Goal: Task Accomplishment & Management: Manage account settings

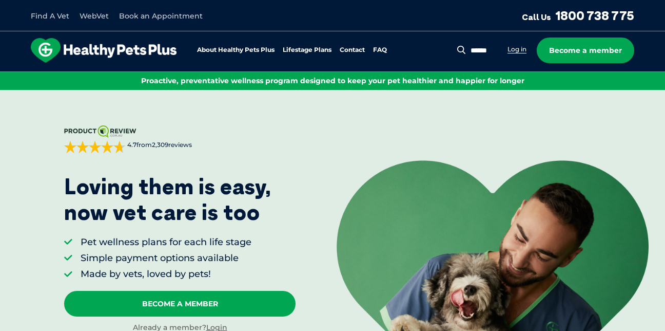
click at [519, 48] on link "Log in" at bounding box center [517, 49] width 19 height 8
click at [513, 51] on link "Log in" at bounding box center [517, 49] width 19 height 8
